Goal: Browse casually

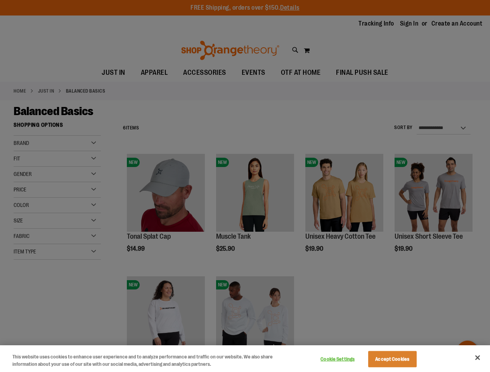
click at [245, 186] on div at bounding box center [245, 186] width 490 height 372
click at [347, 359] on button "Cookie Settings" at bounding box center [337, 360] width 48 height 16
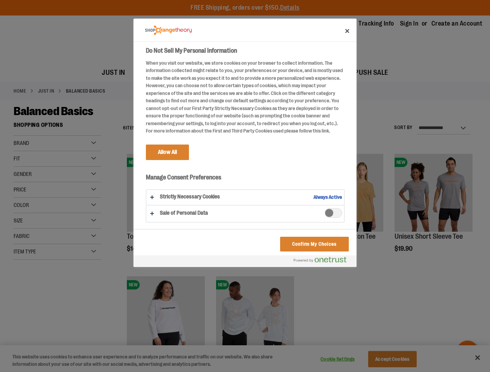
click at [402, 359] on div at bounding box center [245, 186] width 490 height 372
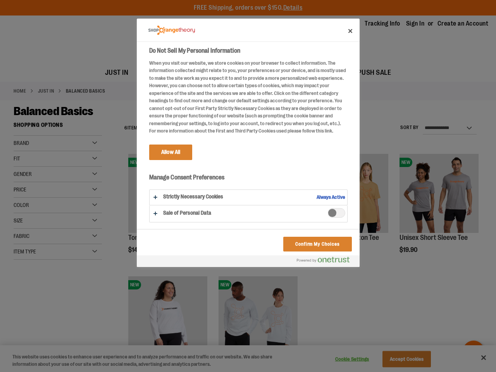
click at [477, 358] on div at bounding box center [248, 186] width 496 height 372
click at [406, 372] on html "Skip to Content The store will not work correctly when cookies are disabled. FR…" at bounding box center [248, 186] width 496 height 372
